Goal: Information Seeking & Learning: Understand process/instructions

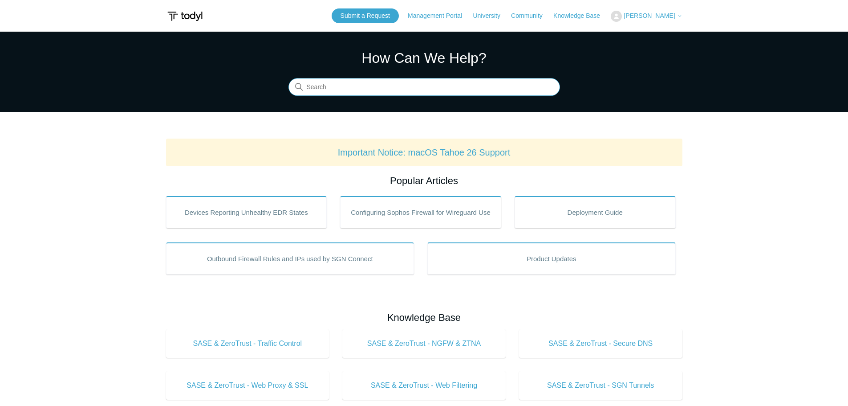
click at [355, 90] on input "Search" at bounding box center [425, 87] width 272 height 18
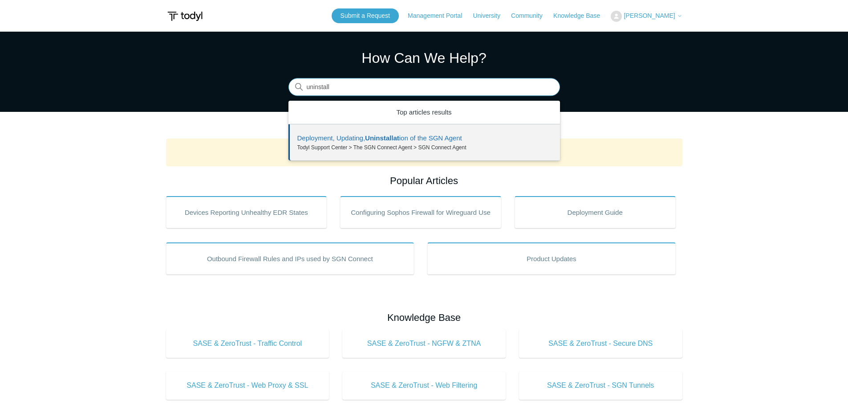
drag, startPoint x: 373, startPoint y: 145, endPoint x: 368, endPoint y: 139, distance: 7.9
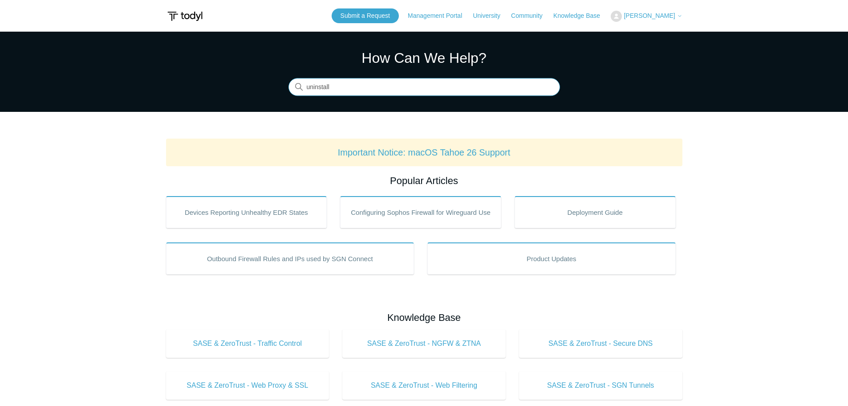
type input "uninstall"
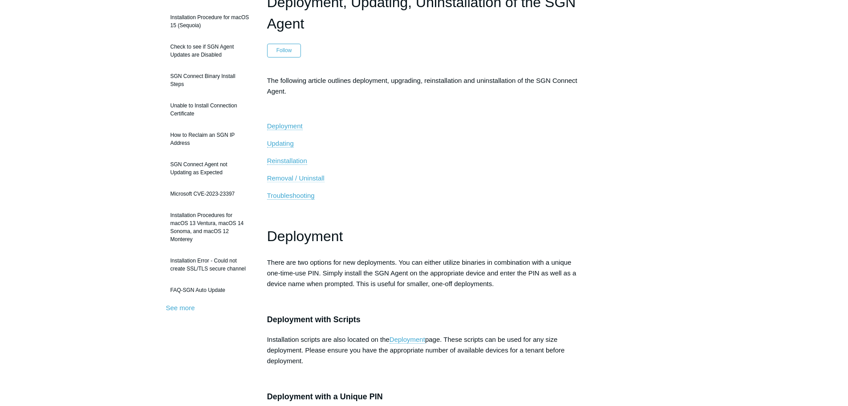
click at [313, 181] on span "Removal / Uninstall" at bounding box center [295, 178] width 57 height 8
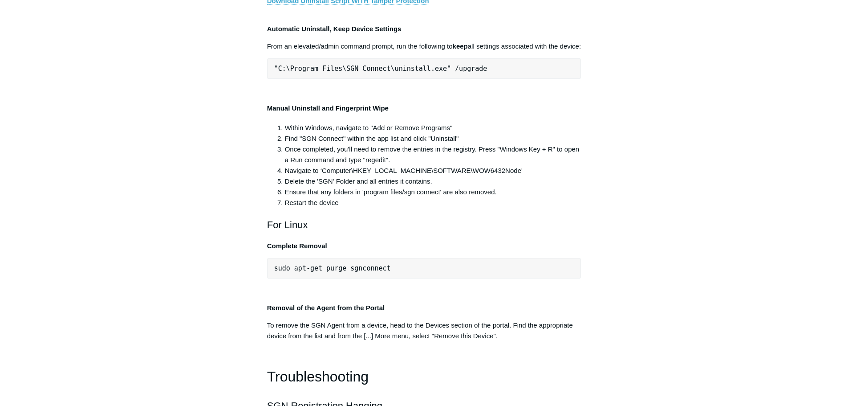
scroll to position [1732, 0]
drag, startPoint x: 476, startPoint y: 193, endPoint x: 256, endPoint y: 185, distance: 219.7
copy span ""C:\Program Files\SGN Connect\uninstall.exe""
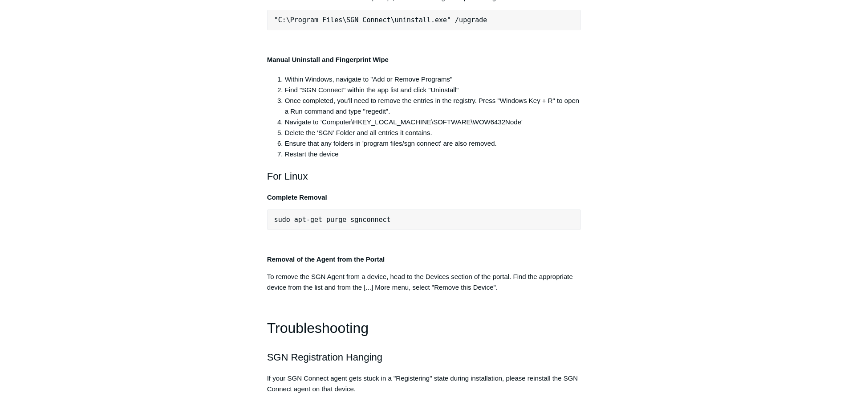
scroll to position [1777, 0]
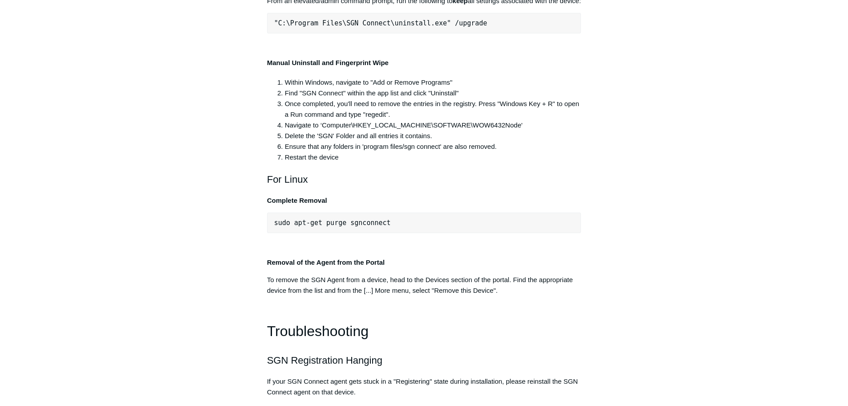
drag, startPoint x: 442, startPoint y: 140, endPoint x: 273, endPoint y: 142, distance: 169.2
copy span ""C:\Program Files\SGN Connect\uninstall.exe""
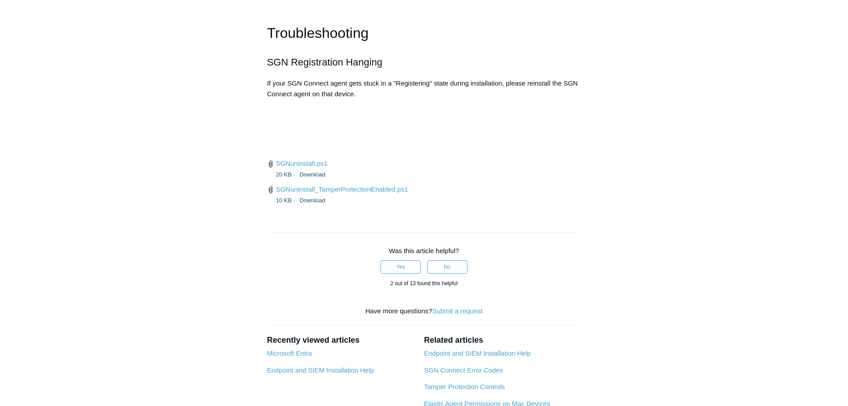
scroll to position [2133, 0]
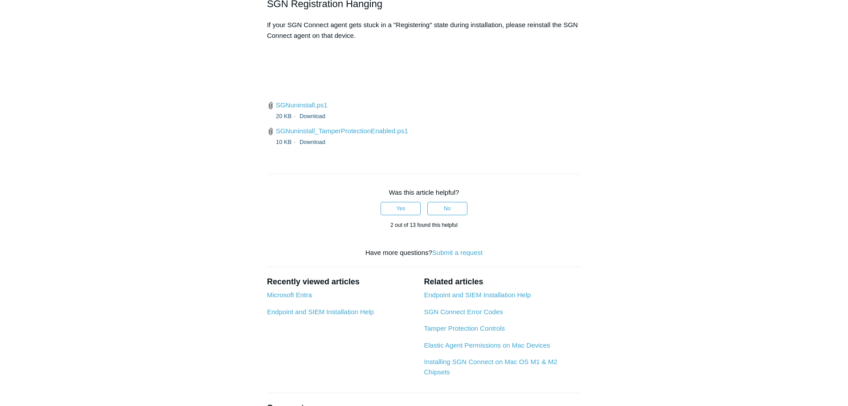
drag, startPoint x: 267, startPoint y: 262, endPoint x: 399, endPoint y: 257, distance: 132.3
drag, startPoint x: 258, startPoint y: 276, endPoint x: 583, endPoint y: 288, distance: 325.3
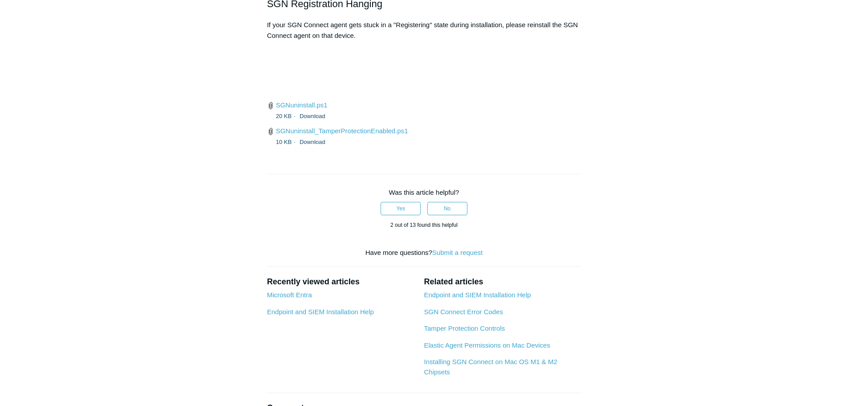
drag, startPoint x: 370, startPoint y: 293, endPoint x: 368, endPoint y: 288, distance: 5.0
drag, startPoint x: 269, startPoint y: 278, endPoint x: 421, endPoint y: 281, distance: 151.4
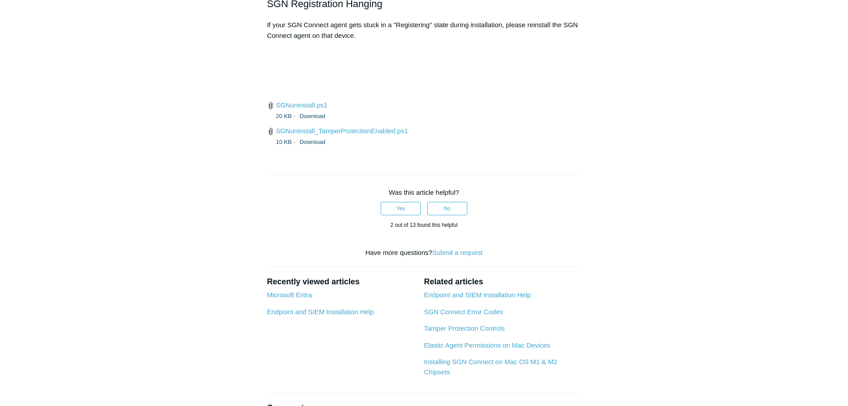
drag, startPoint x: 422, startPoint y: 282, endPoint x: 430, endPoint y: 281, distance: 8.1
